Goal: Task Accomplishment & Management: Use online tool/utility

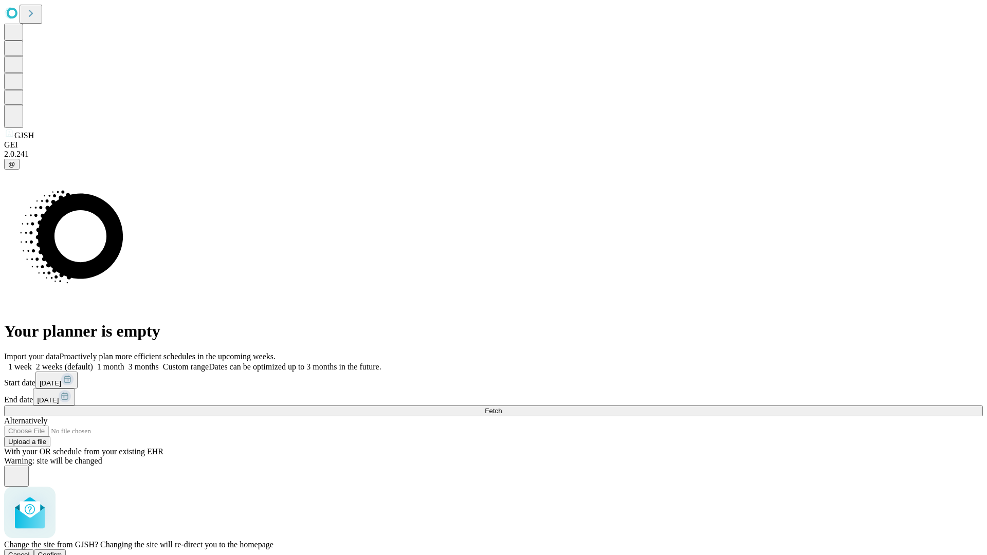
click at [62, 551] on span "Confirm" at bounding box center [50, 555] width 24 height 8
click at [32, 362] on label "1 week" at bounding box center [18, 366] width 28 height 9
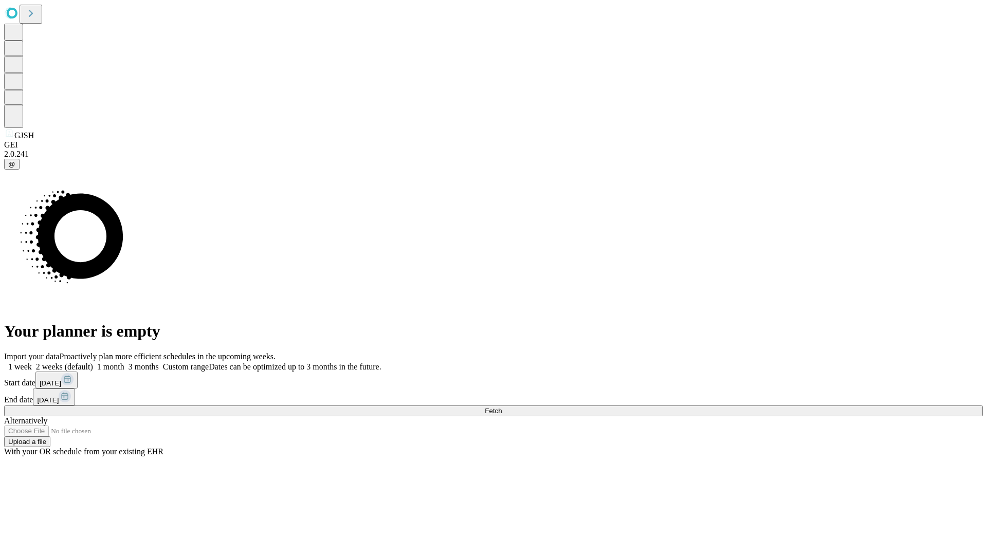
click at [502, 407] on span "Fetch" at bounding box center [493, 411] width 17 height 8
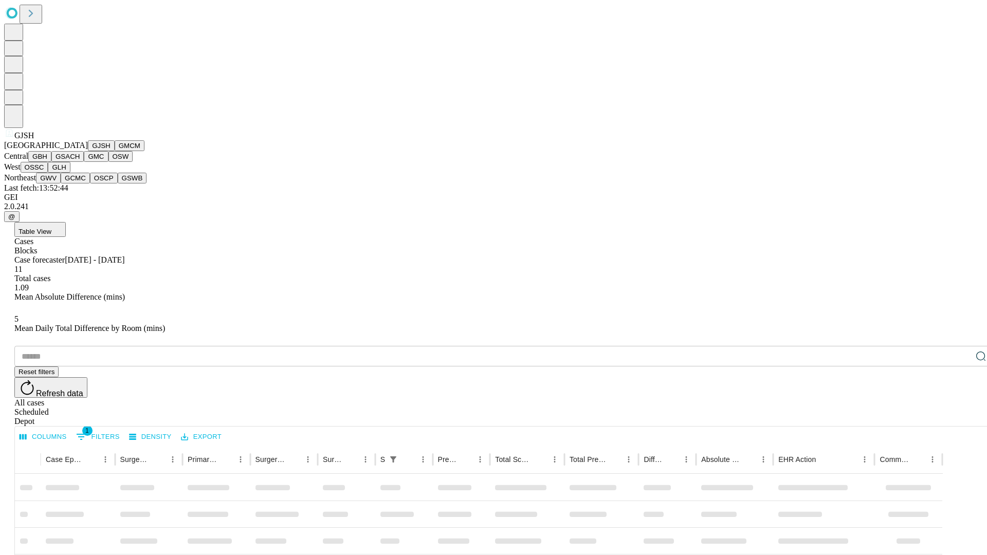
click at [115, 151] on button "GMCM" at bounding box center [130, 145] width 30 height 11
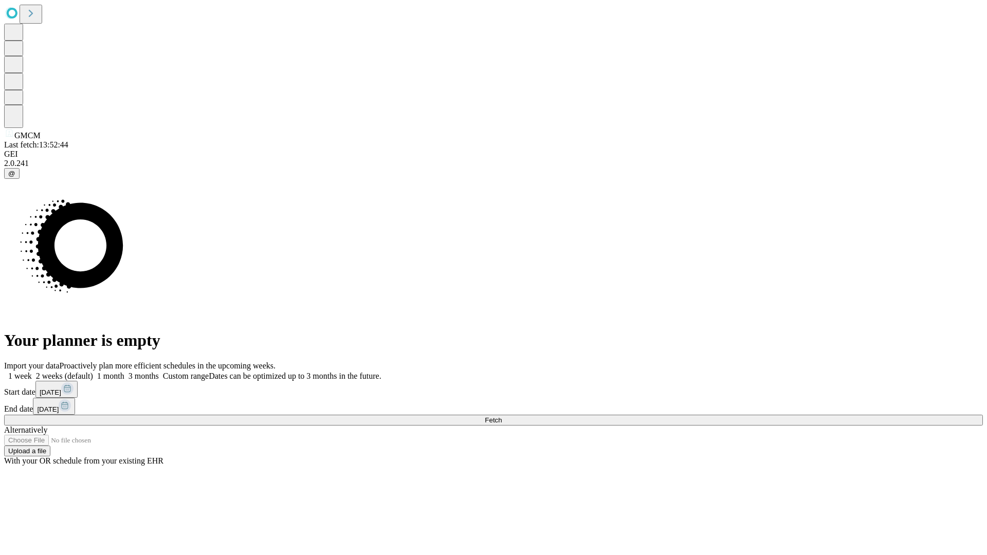
click at [32, 372] on label "1 week" at bounding box center [18, 376] width 28 height 9
click at [502, 416] on span "Fetch" at bounding box center [493, 420] width 17 height 8
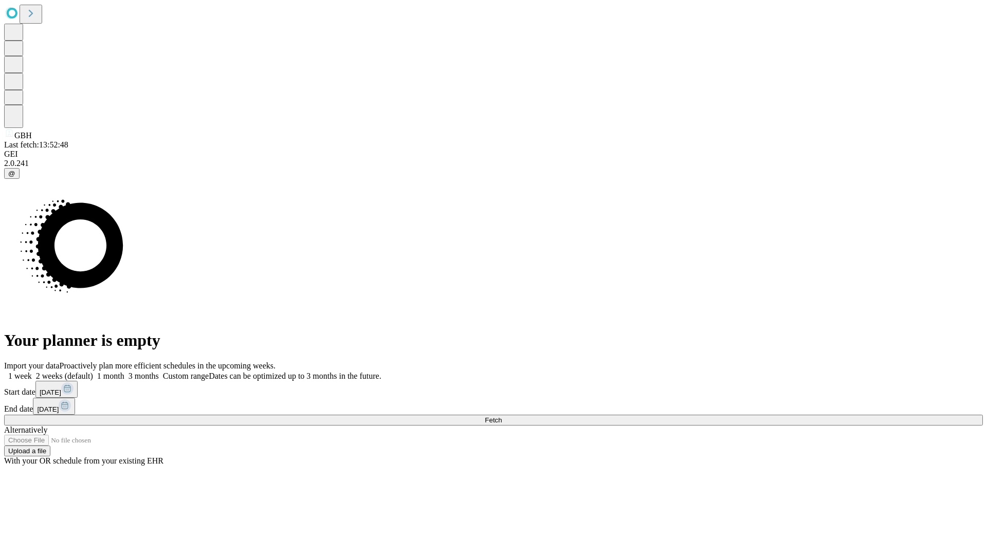
click at [32, 372] on label "1 week" at bounding box center [18, 376] width 28 height 9
click at [502, 416] on span "Fetch" at bounding box center [493, 420] width 17 height 8
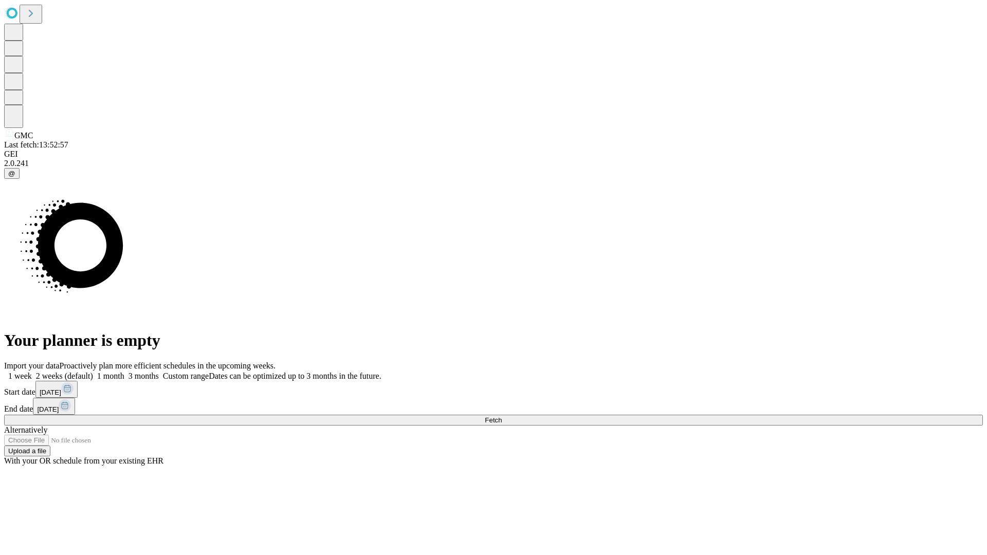
click at [32, 372] on label "1 week" at bounding box center [18, 376] width 28 height 9
click at [502, 416] on span "Fetch" at bounding box center [493, 420] width 17 height 8
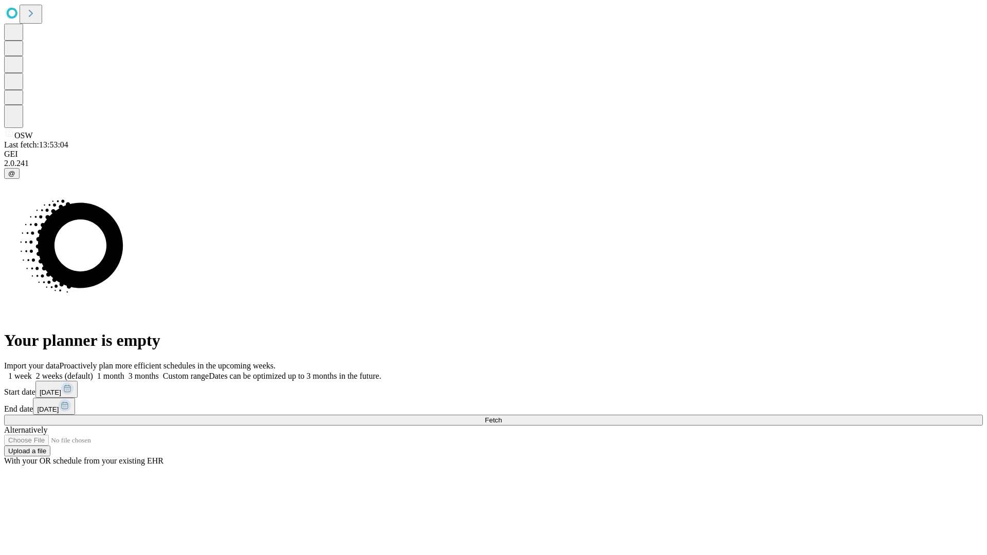
click at [32, 372] on label "1 week" at bounding box center [18, 376] width 28 height 9
click at [502, 416] on span "Fetch" at bounding box center [493, 420] width 17 height 8
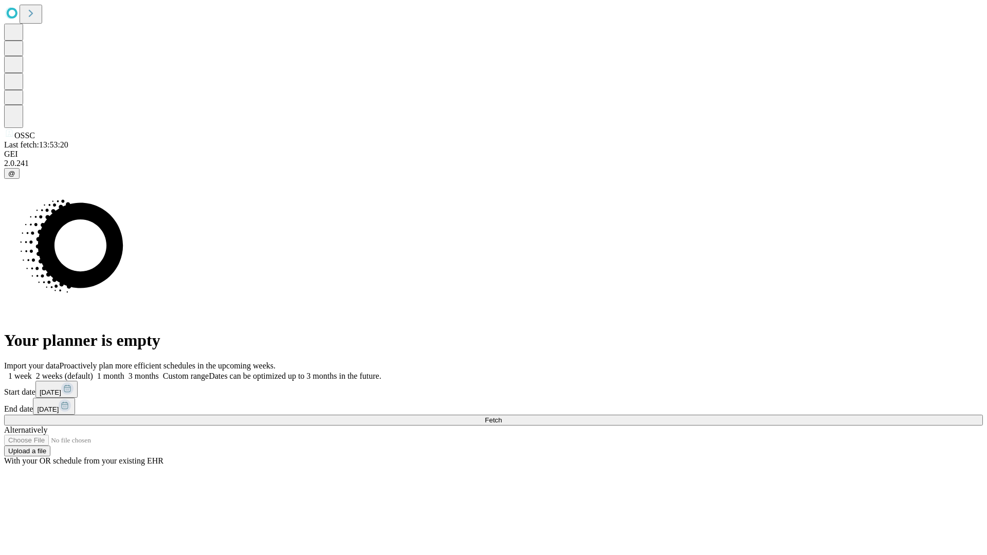
click at [32, 372] on label "1 week" at bounding box center [18, 376] width 28 height 9
click at [502, 416] on span "Fetch" at bounding box center [493, 420] width 17 height 8
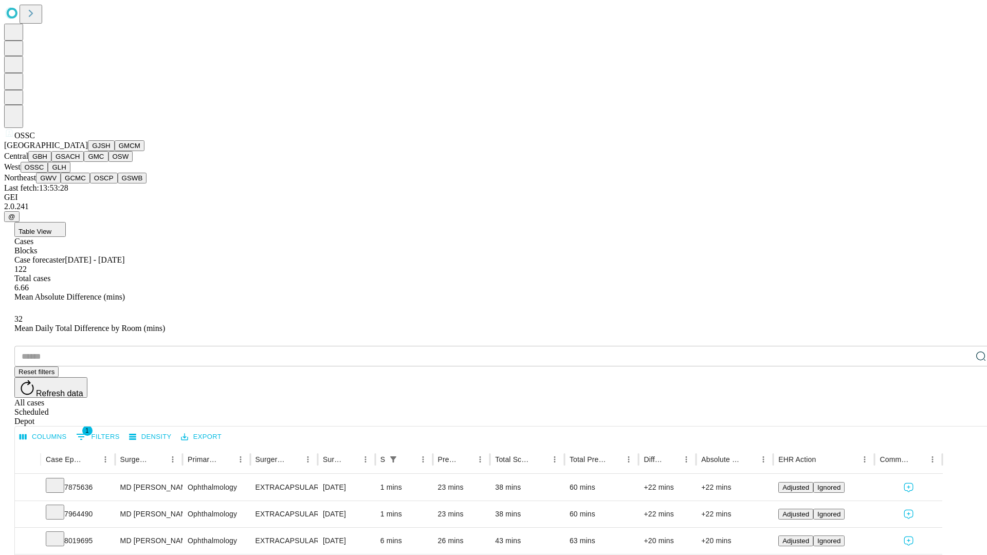
click at [70, 173] on button "GLH" at bounding box center [59, 167] width 22 height 11
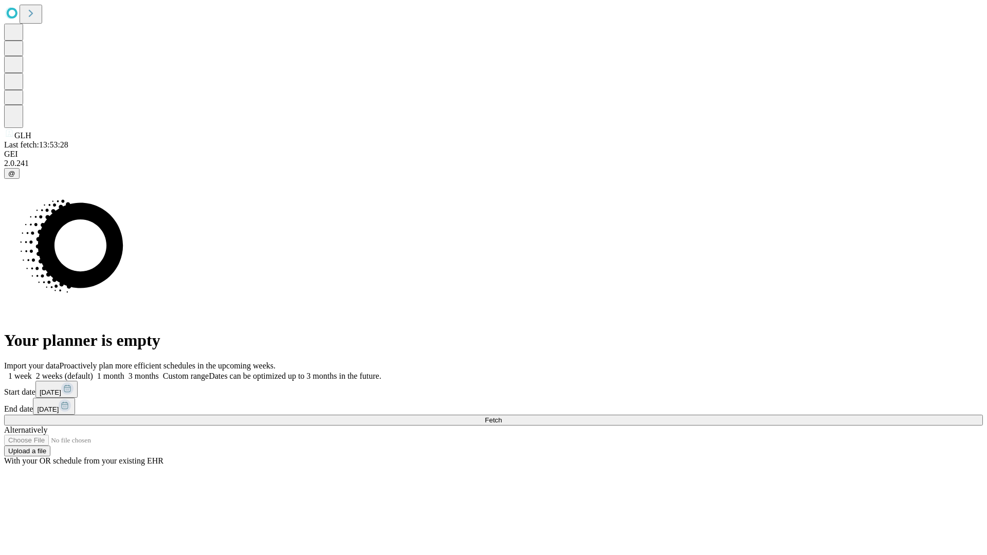
click at [502, 416] on span "Fetch" at bounding box center [493, 420] width 17 height 8
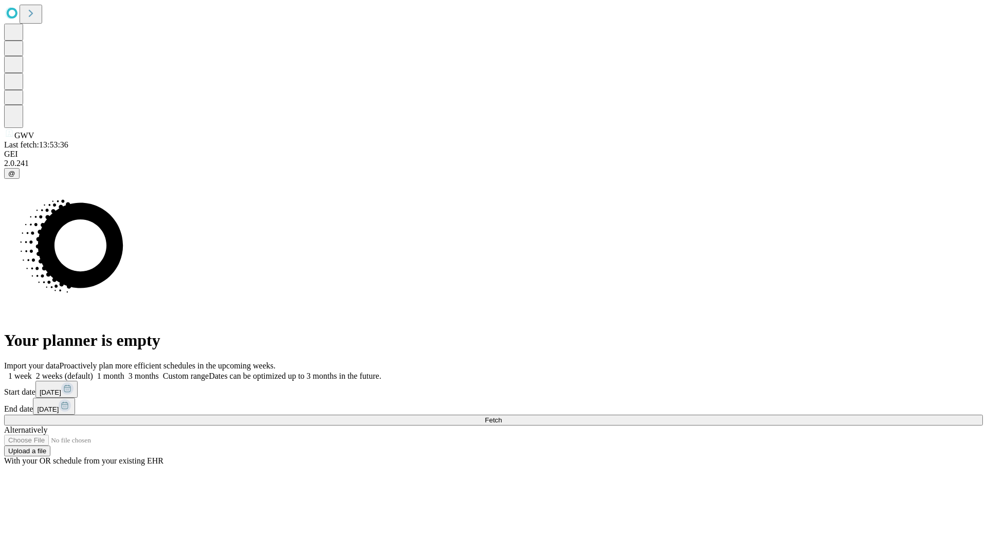
click at [32, 372] on label "1 week" at bounding box center [18, 376] width 28 height 9
click at [502, 416] on span "Fetch" at bounding box center [493, 420] width 17 height 8
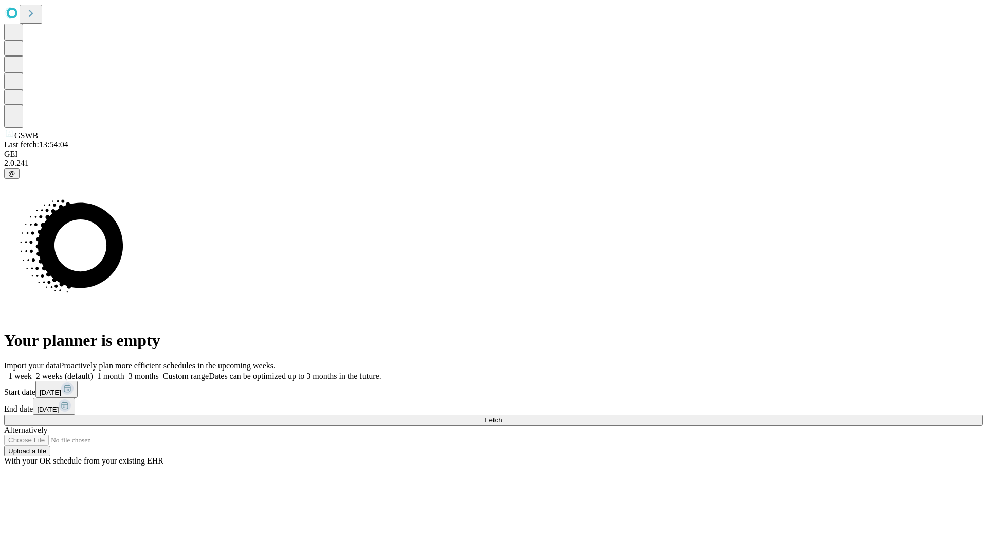
click at [32, 372] on label "1 week" at bounding box center [18, 376] width 28 height 9
click at [502, 416] on span "Fetch" at bounding box center [493, 420] width 17 height 8
